Goal: Task Accomplishment & Management: Use online tool/utility

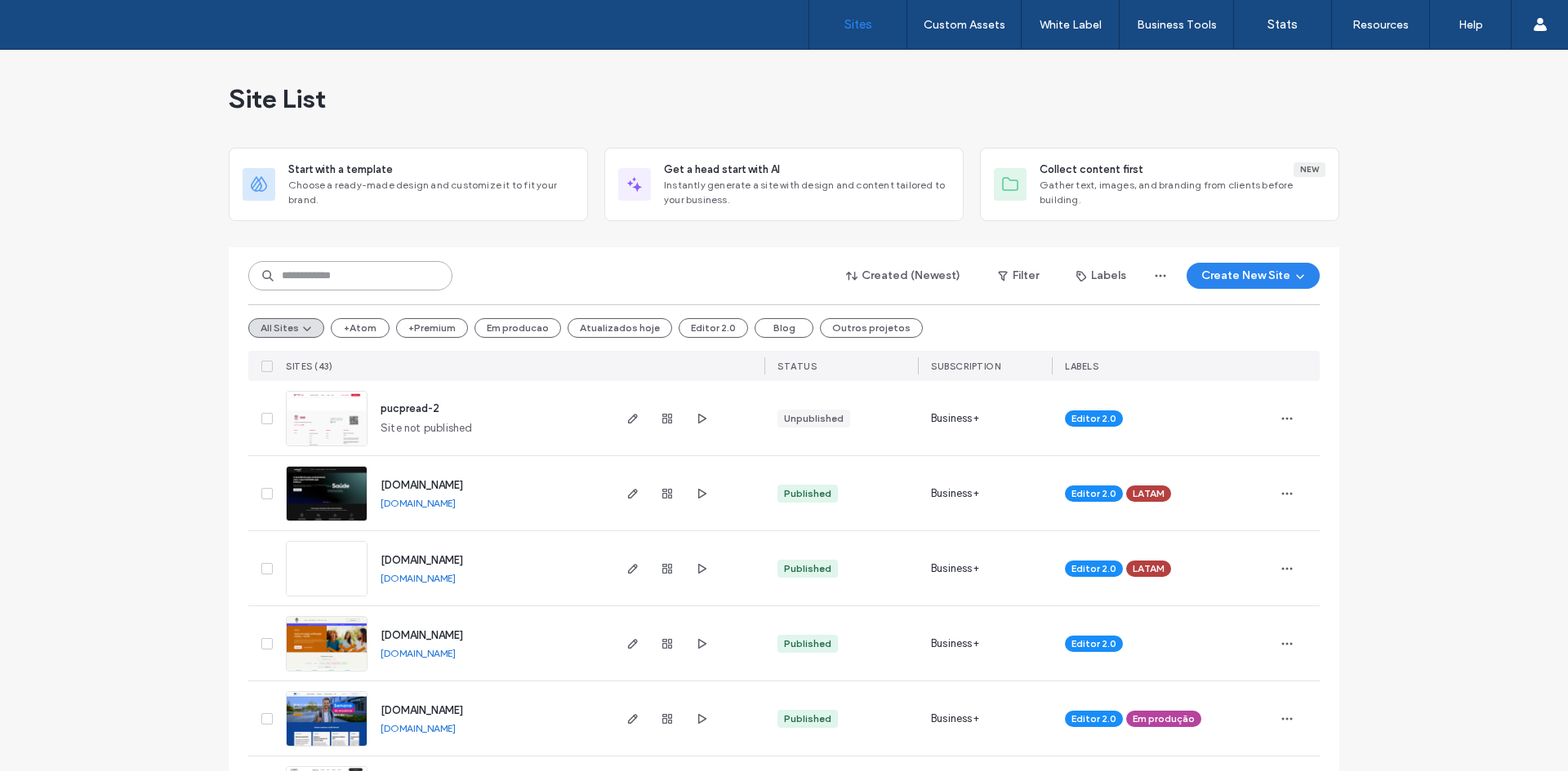
click at [389, 260] on div "Created (Newest) Filter Labels Create New Site" at bounding box center [784, 275] width 1071 height 31
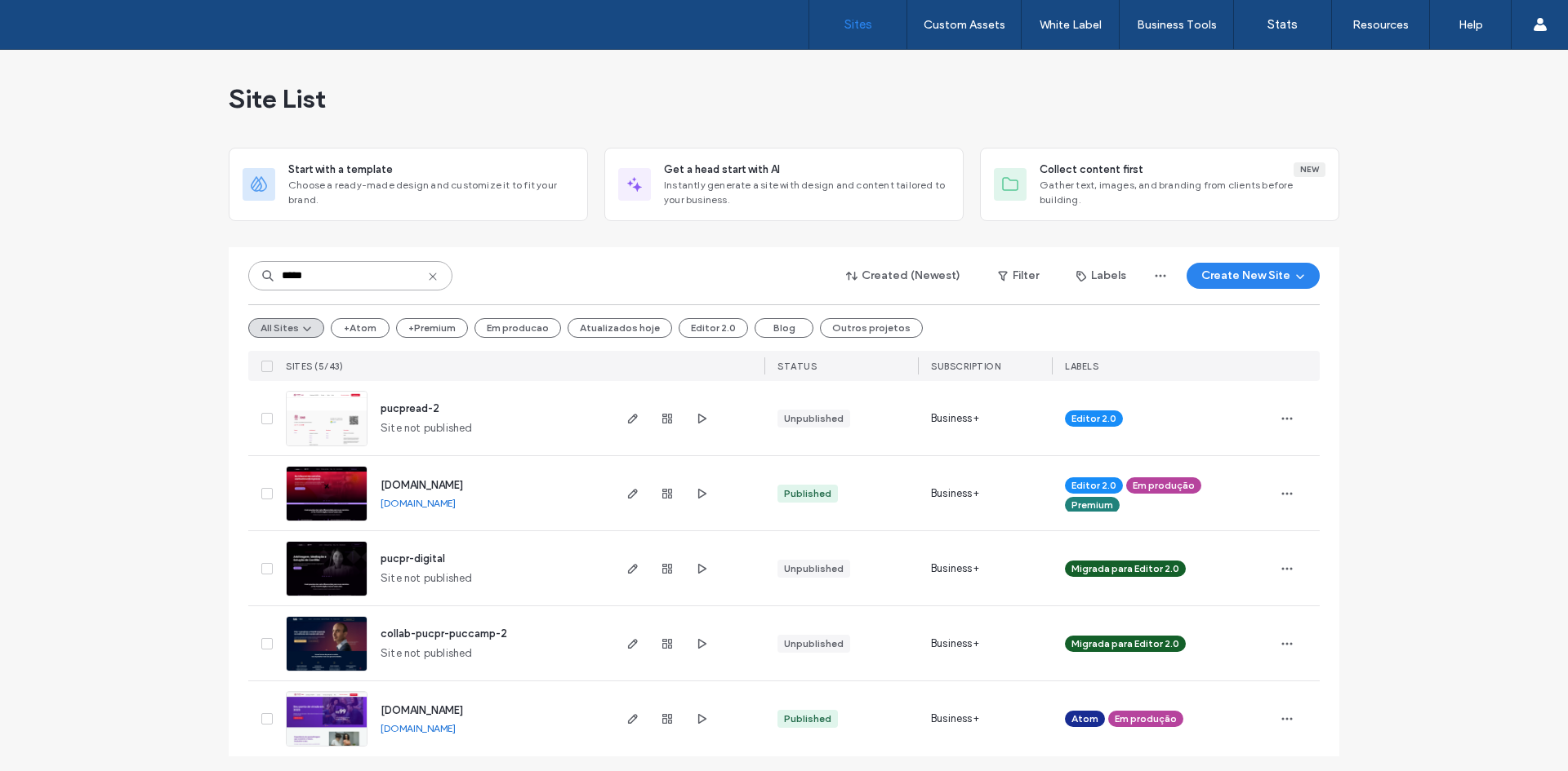
scroll to position [5, 0]
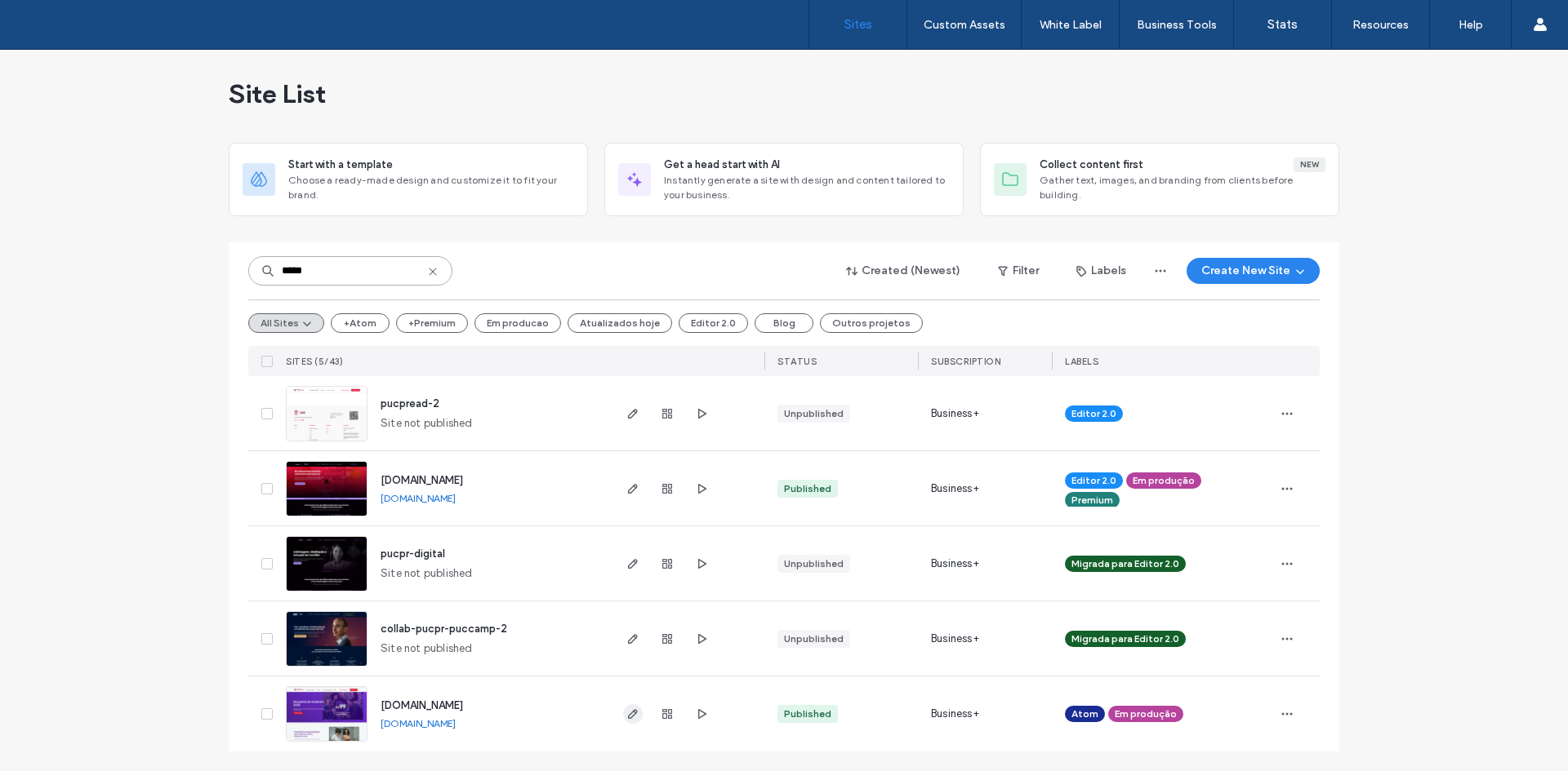
type input "*****"
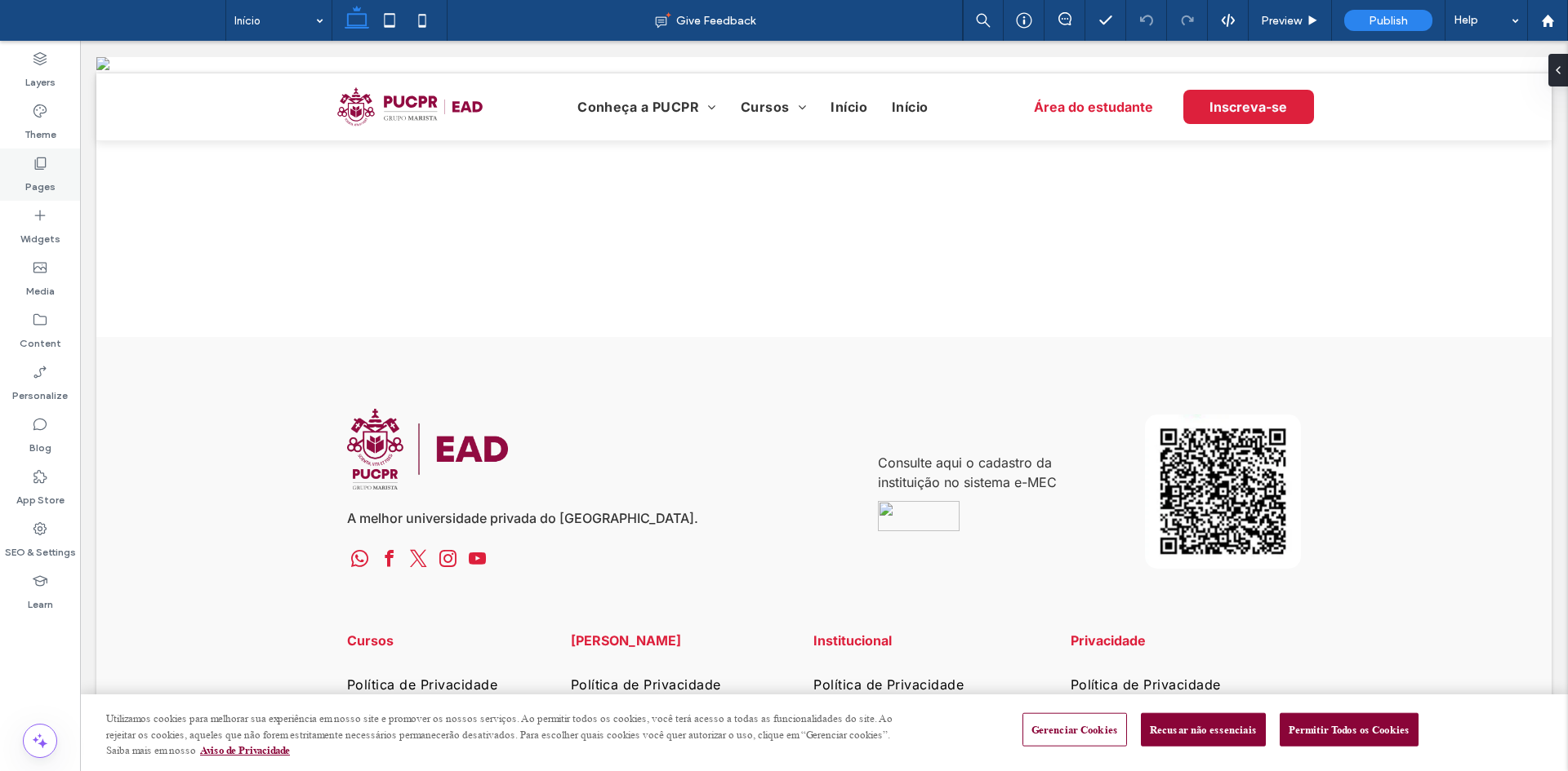
click at [47, 163] on icon at bounding box center [40, 163] width 16 height 16
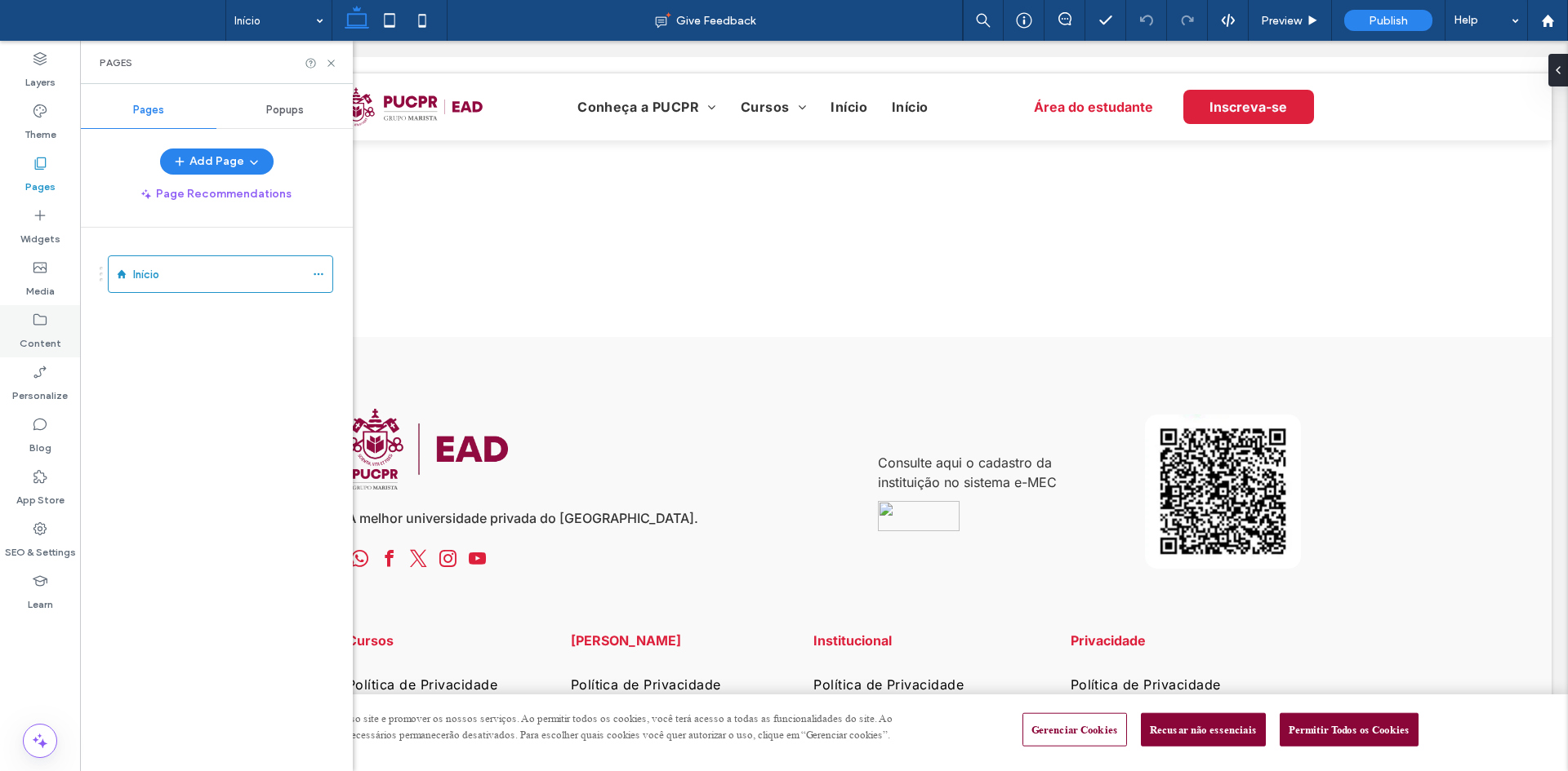
click at [57, 334] on label "Content" at bounding box center [40, 339] width 41 height 23
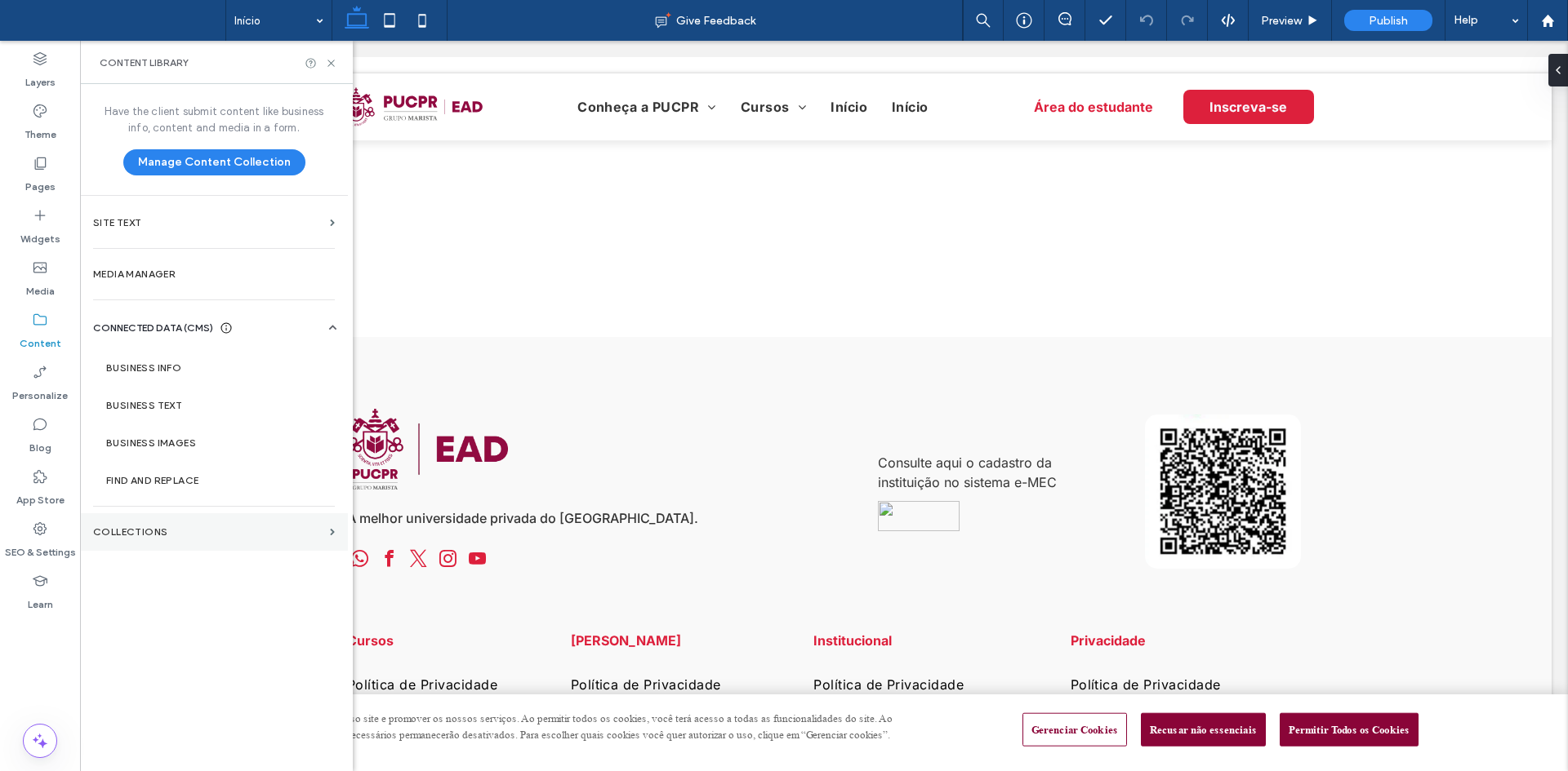
click at [181, 524] on section "Collections" at bounding box center [214, 532] width 268 height 37
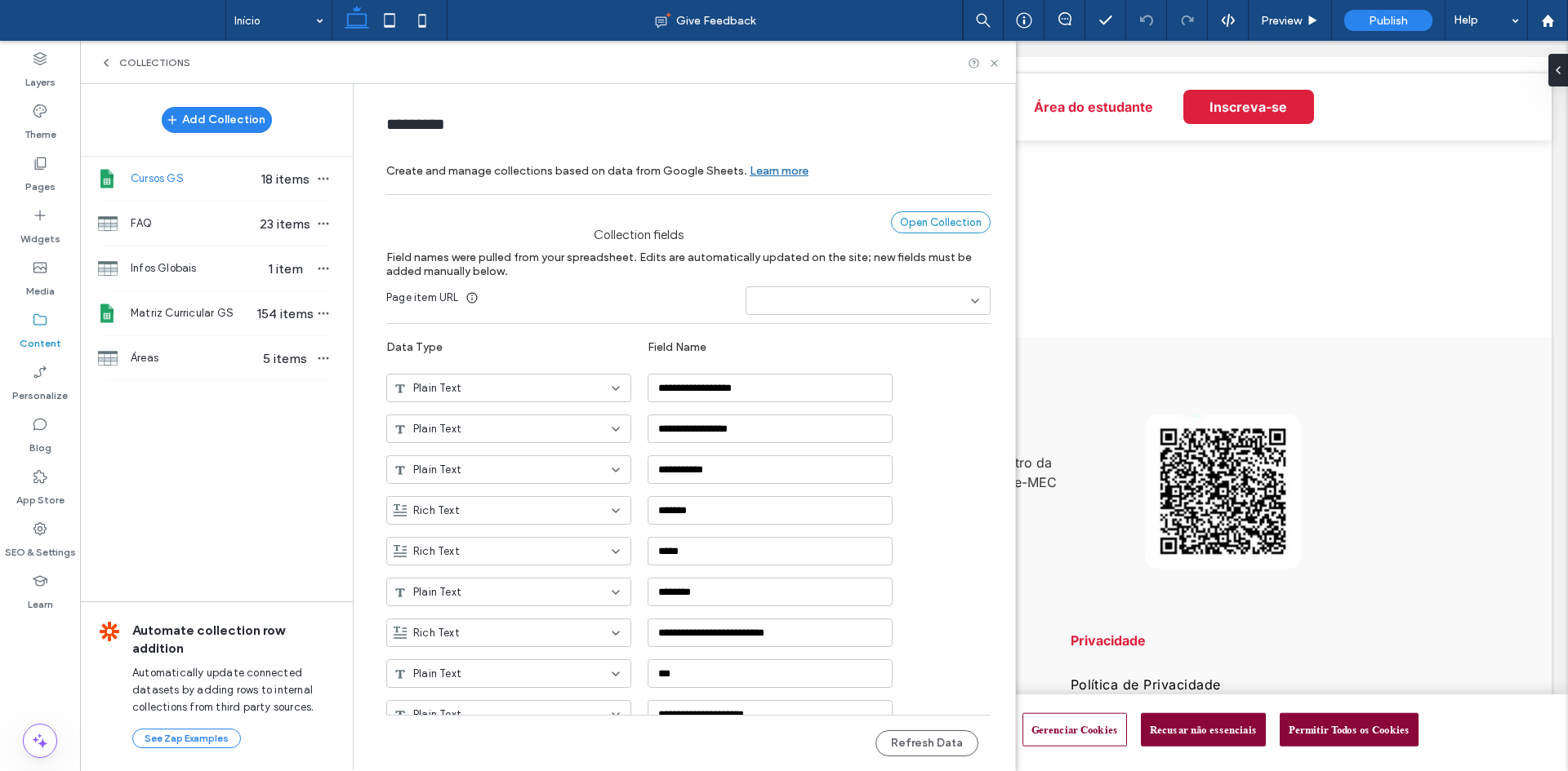
click at [940, 216] on div "Open Collection" at bounding box center [940, 222] width 100 height 22
click at [995, 62] on icon at bounding box center [994, 63] width 12 height 12
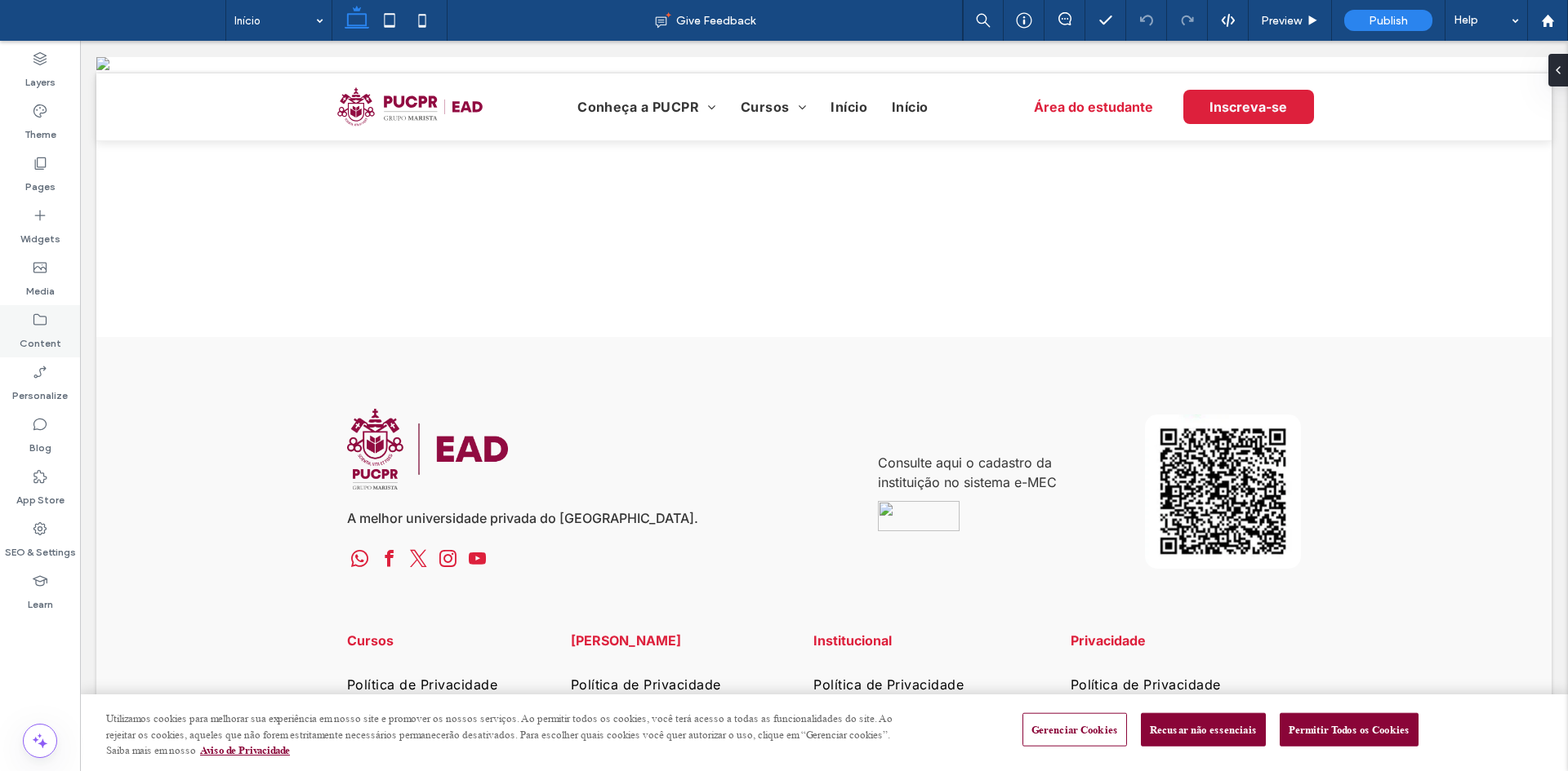
click at [41, 317] on use at bounding box center [40, 320] width 13 height 12
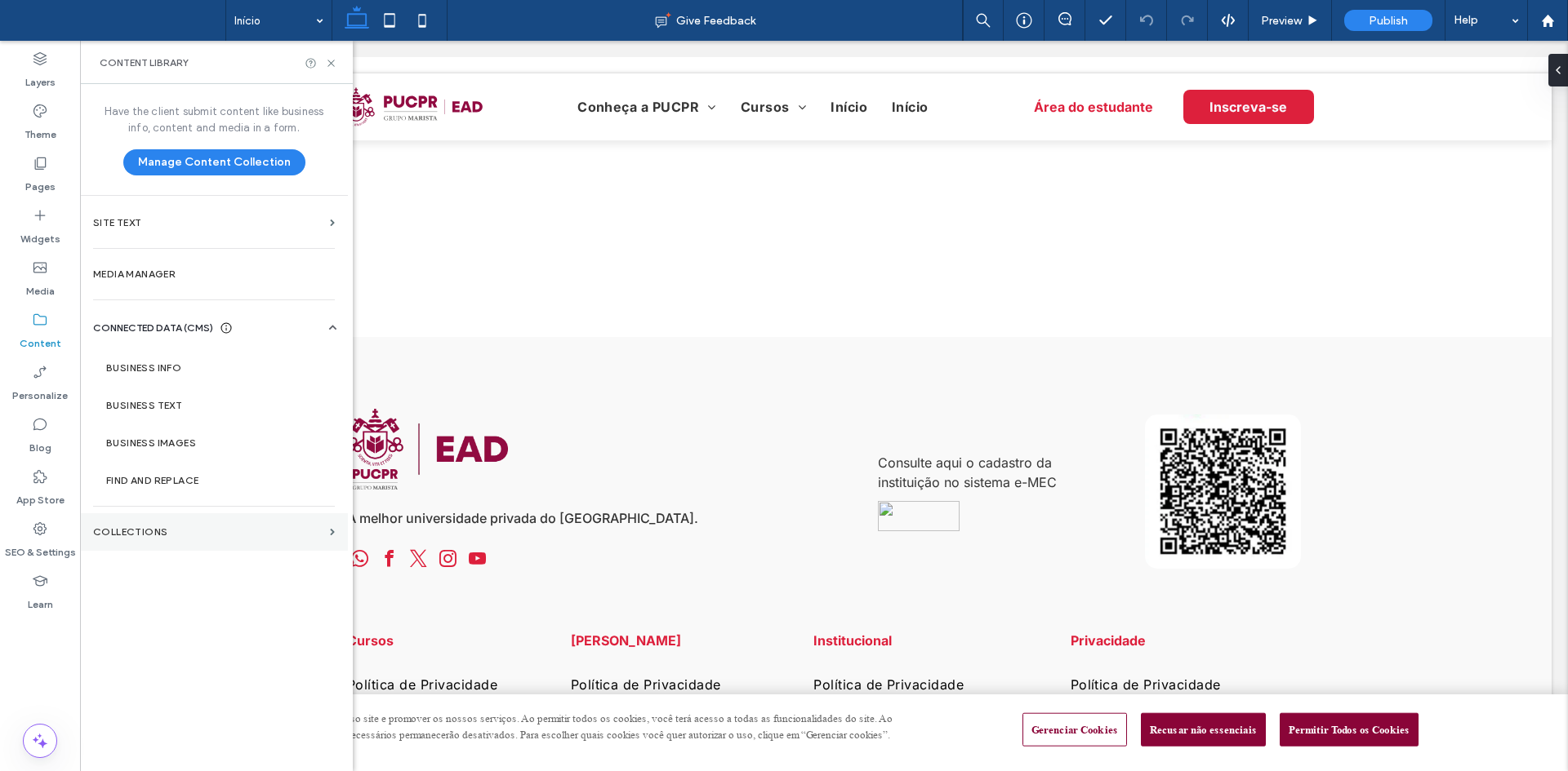
click at [165, 523] on section "Collections" at bounding box center [214, 532] width 268 height 37
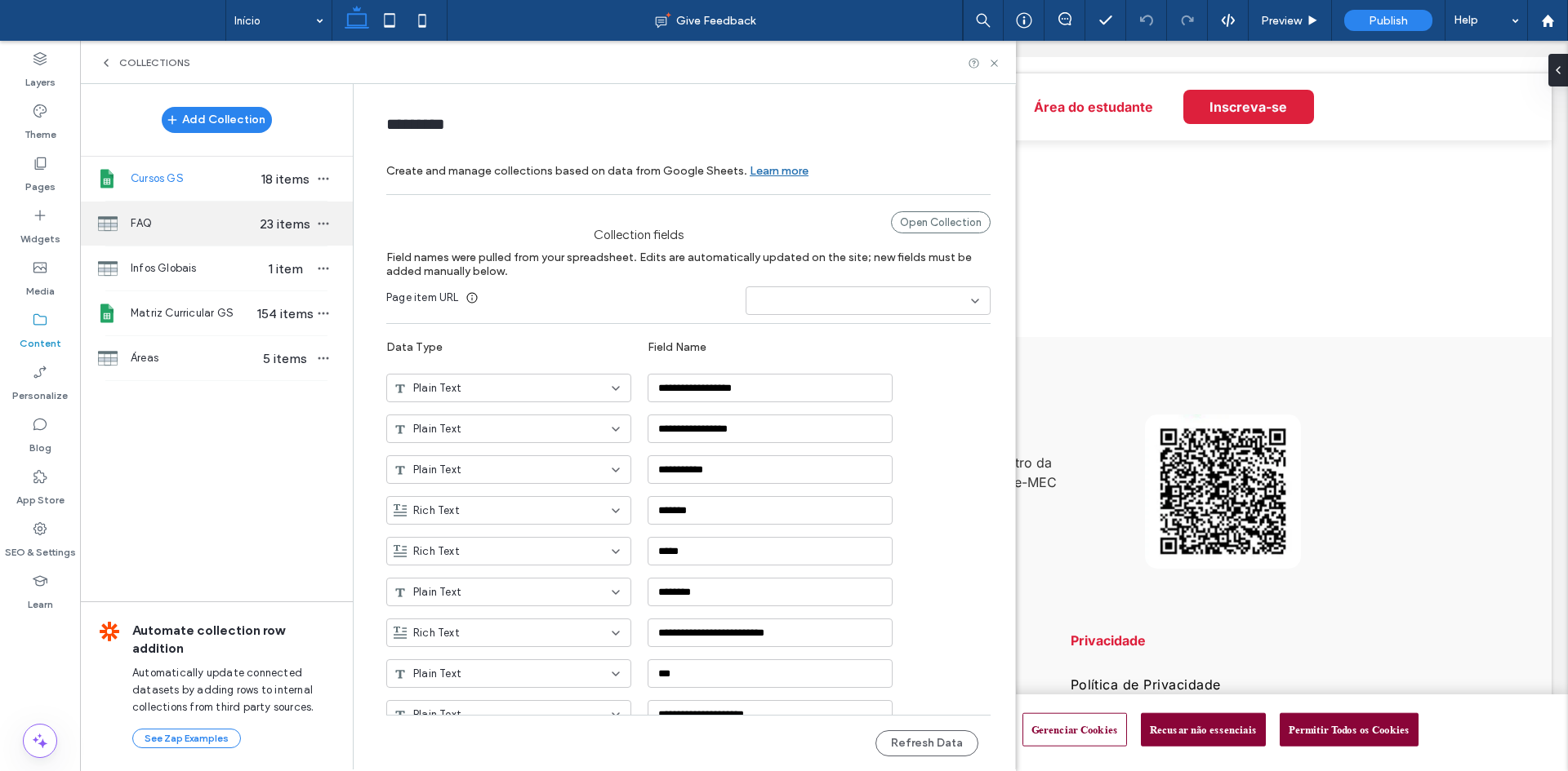
click at [182, 236] on div "FAQ 23 items" at bounding box center [216, 224] width 273 height 44
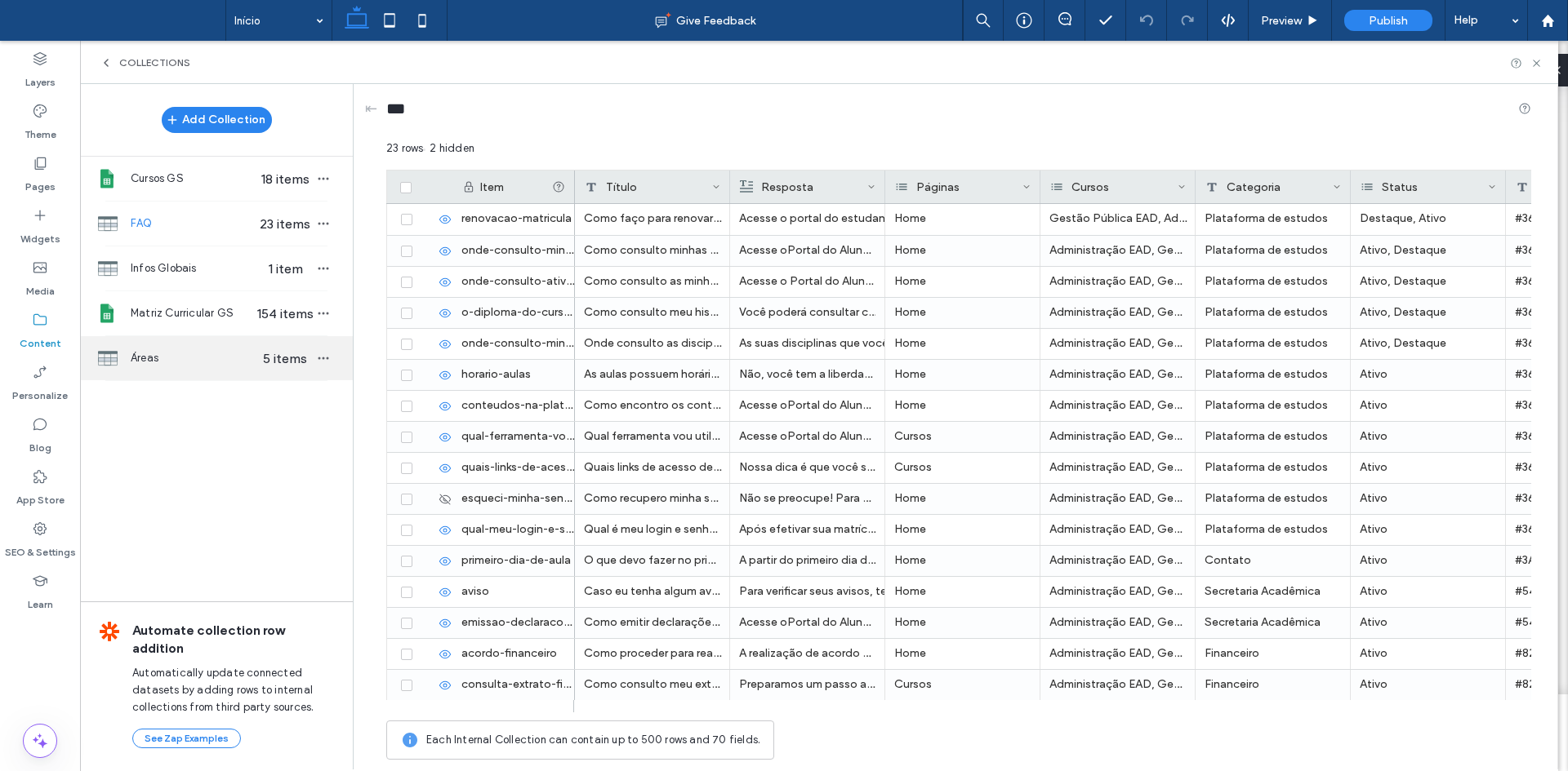
click at [234, 350] on div "Áreas 5 items" at bounding box center [216, 358] width 273 height 44
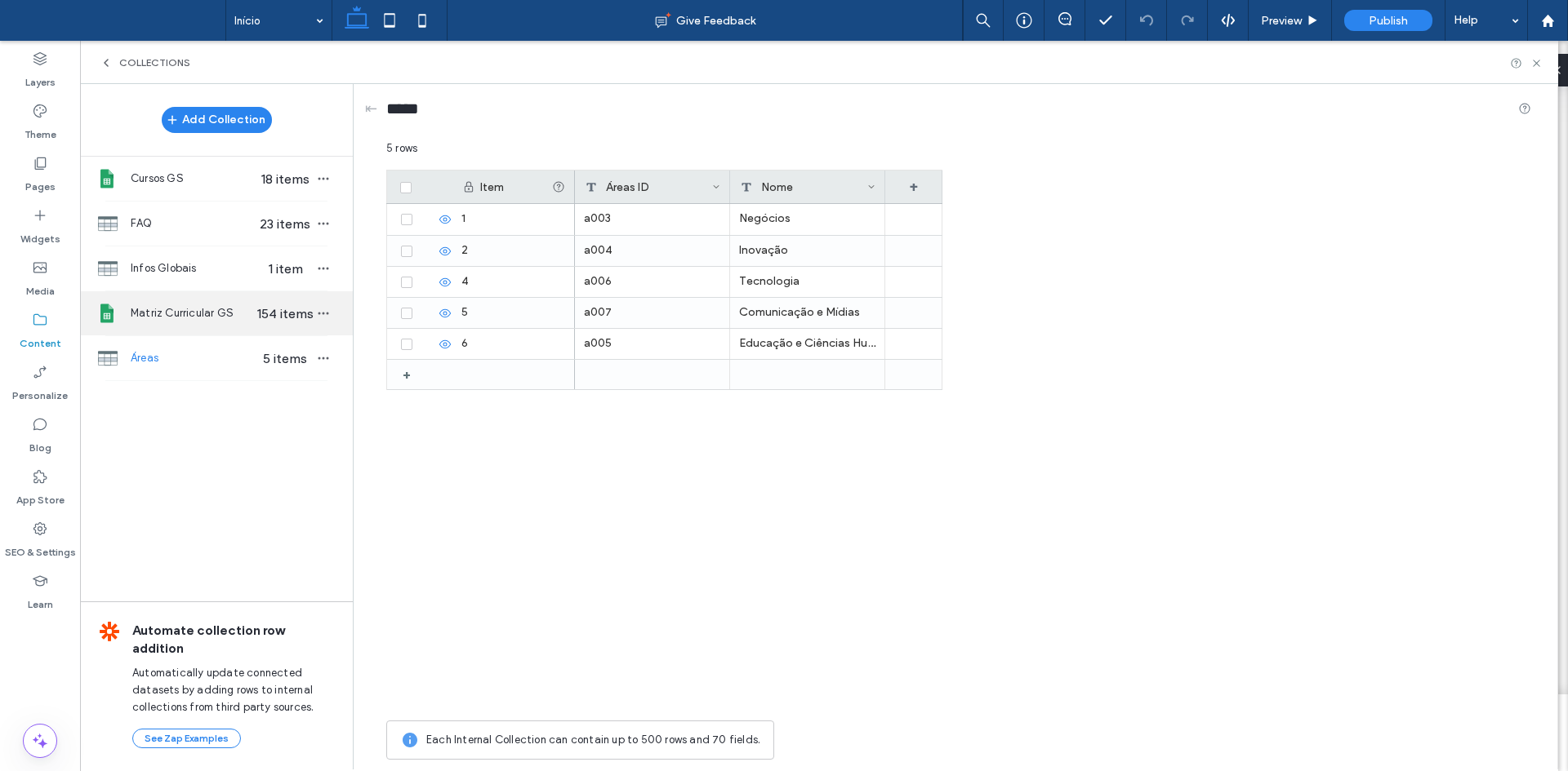
click at [202, 313] on span "Matriz Curricular GS" at bounding box center [193, 312] width 126 height 16
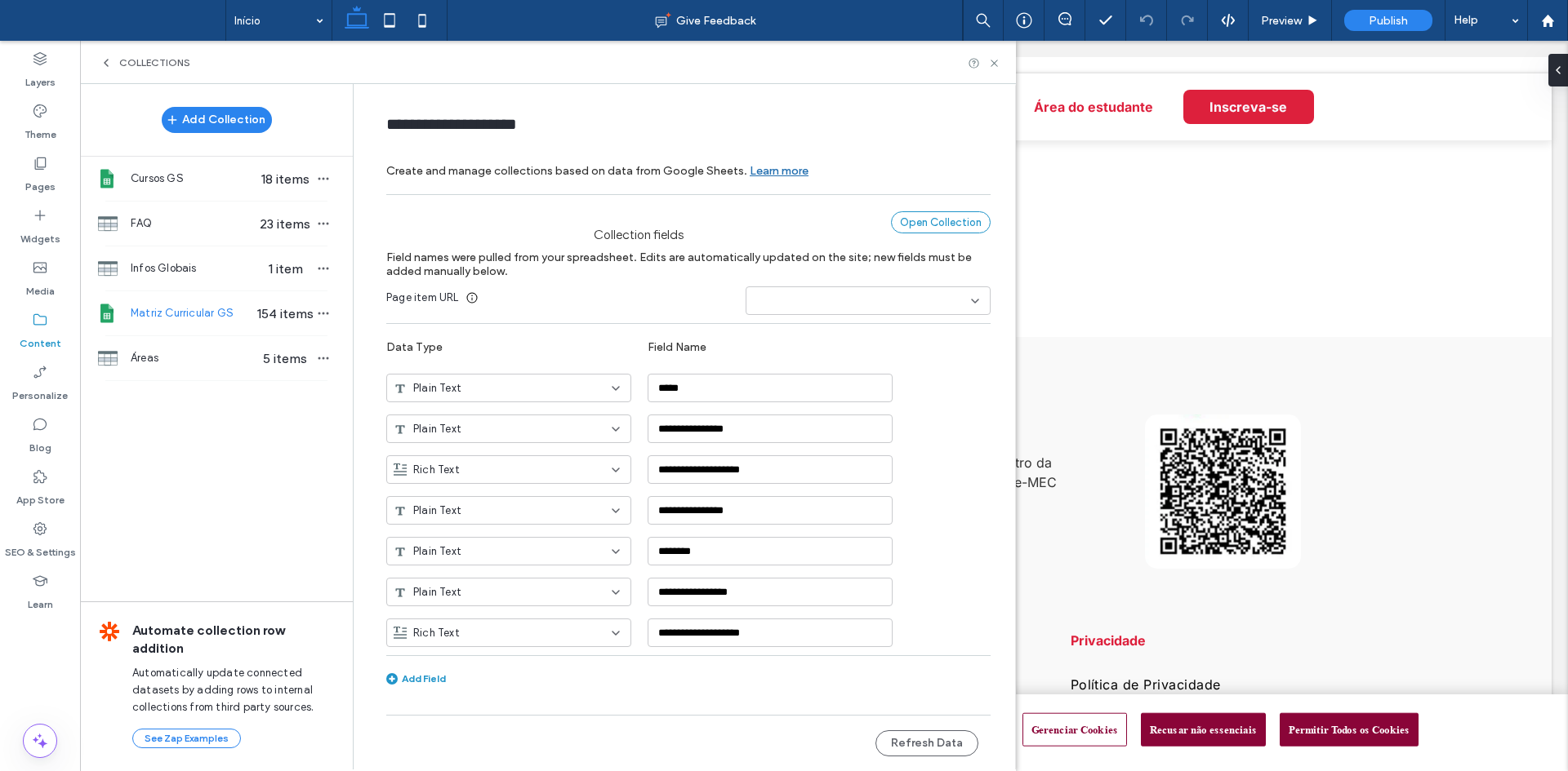
click at [908, 224] on div "Open Collection" at bounding box center [940, 222] width 100 height 22
click at [220, 173] on span "Cursos GS" at bounding box center [193, 178] width 126 height 16
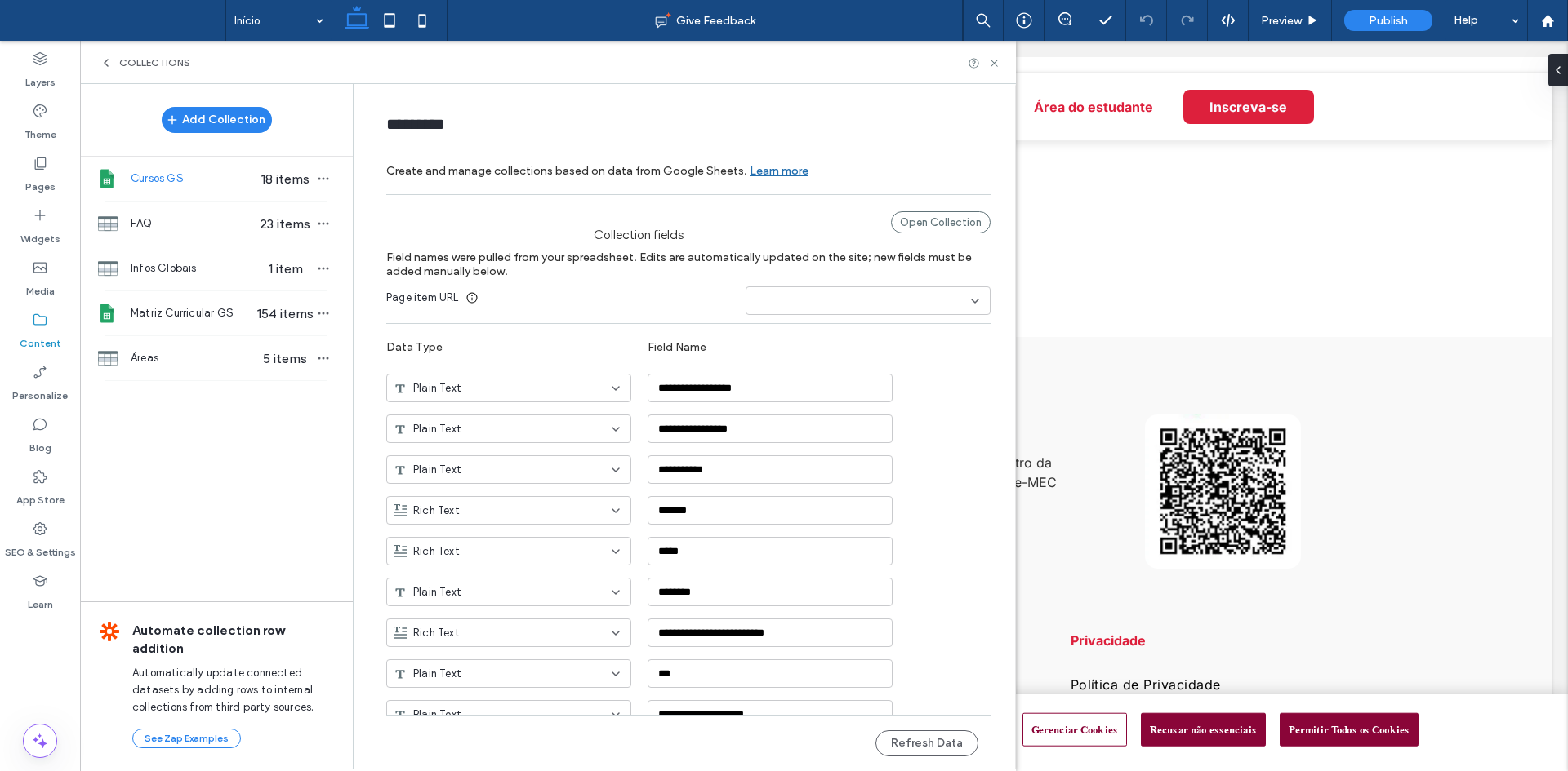
type input "*********"
click at [934, 733] on button "Refresh Data" at bounding box center [927, 743] width 103 height 26
